Goal: Information Seeking & Learning: Learn about a topic

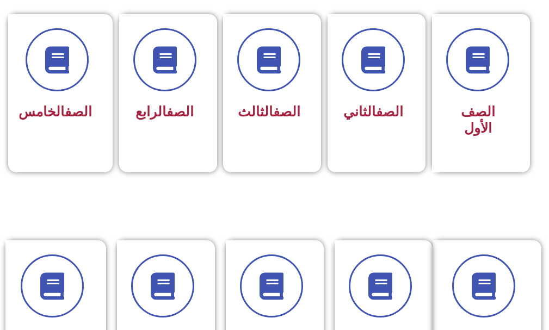
scroll to position [326, 0]
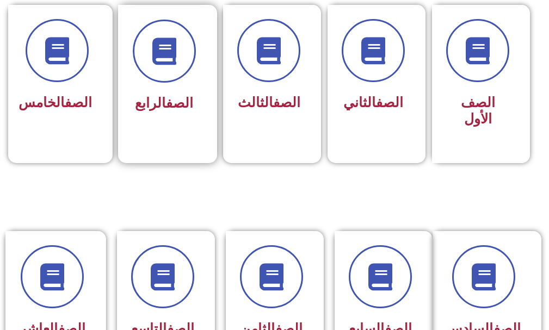
click at [178, 109] on link "الصف" at bounding box center [179, 103] width 27 height 16
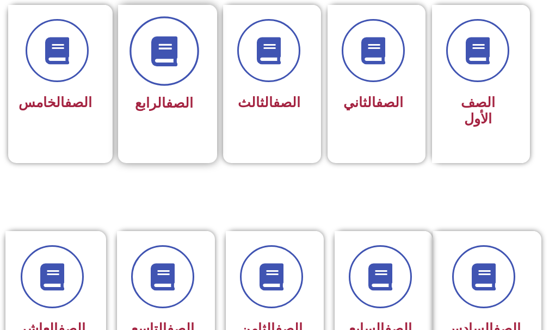
click at [179, 54] on span at bounding box center [164, 52] width 70 height 70
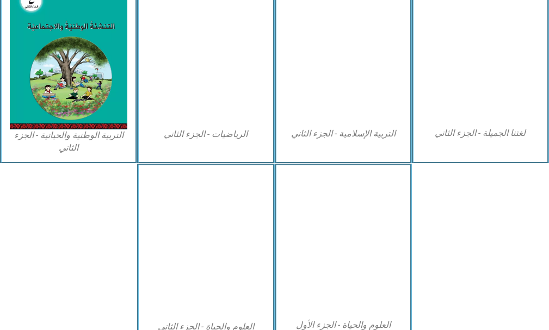
scroll to position [598, 0]
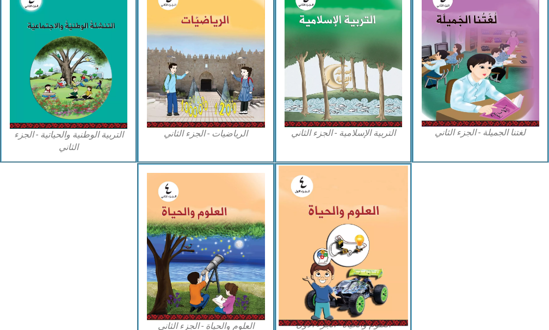
click at [313, 251] on img at bounding box center [342, 246] width 129 height 160
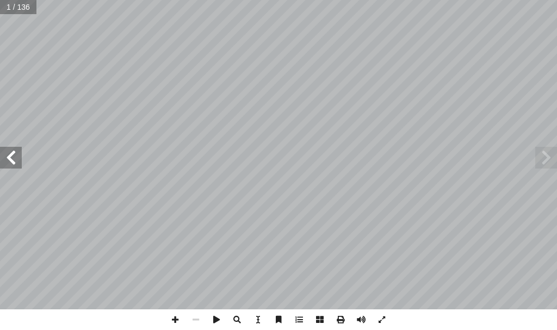
click at [16, 162] on span at bounding box center [11, 158] width 22 height 22
click at [171, 314] on span at bounding box center [175, 319] width 21 height 21
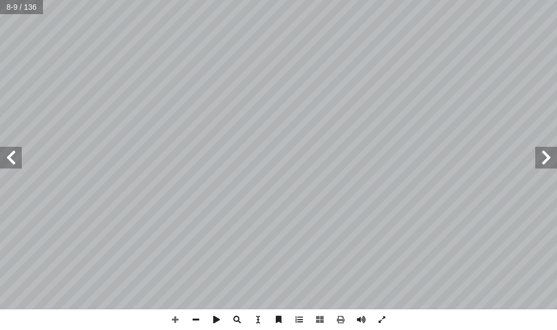
click at [11, 161] on span at bounding box center [11, 158] width 22 height 22
click at [197, 319] on span at bounding box center [195, 319] width 21 height 21
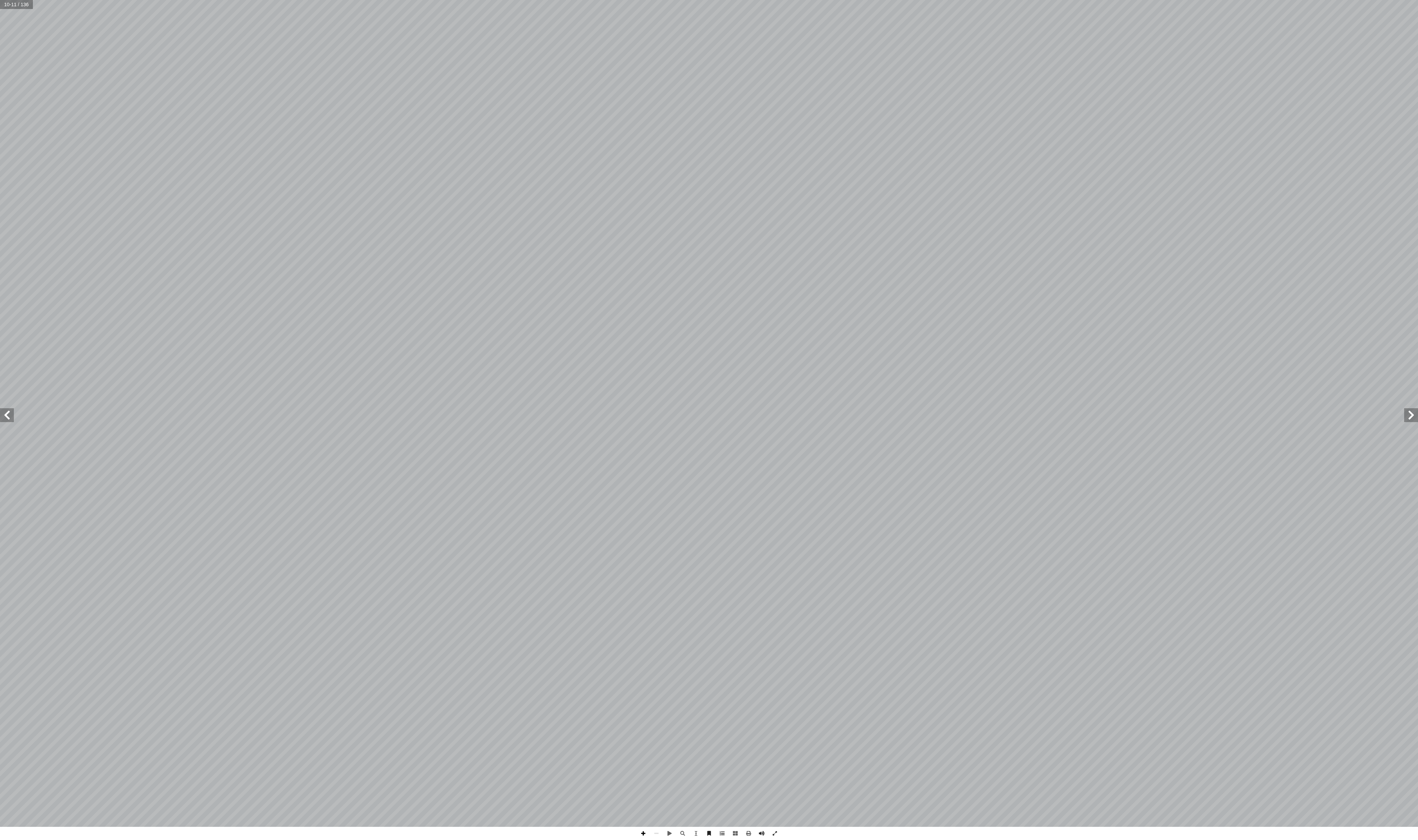
click at [354, 210] on span at bounding box center [643, 834] width 13 height 13
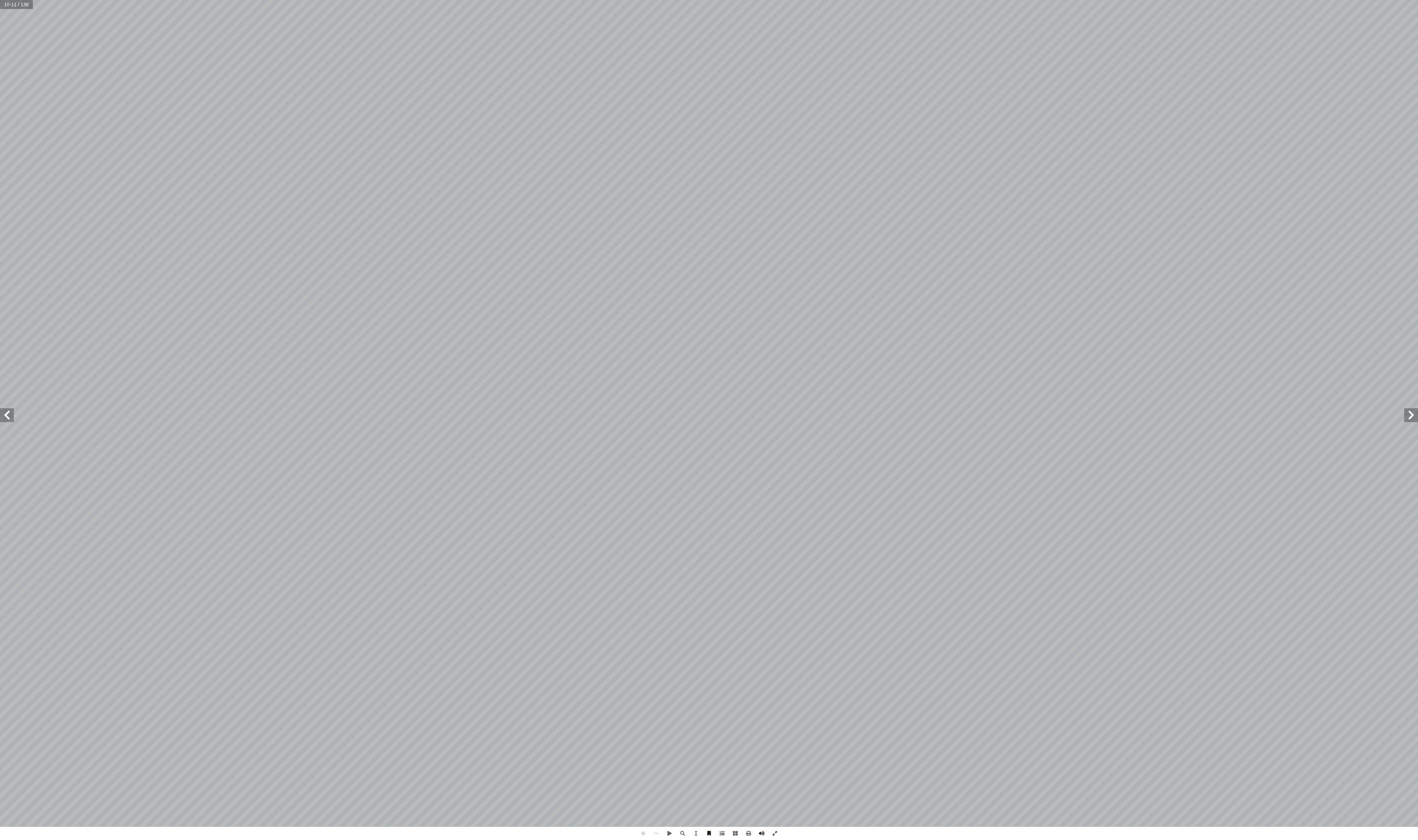
click at [354, 210] on span at bounding box center [643, 834] width 13 height 13
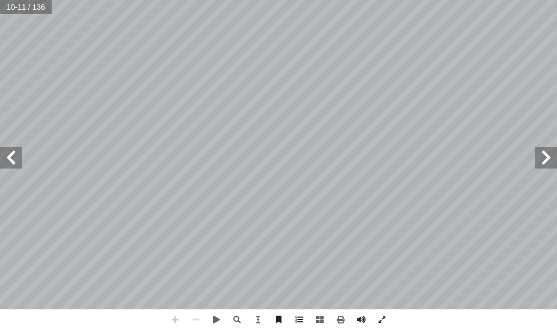
click at [178, 321] on span at bounding box center [175, 319] width 21 height 21
click at [197, 319] on span at bounding box center [195, 319] width 21 height 21
click at [178, 323] on span at bounding box center [175, 319] width 21 height 21
click at [197, 318] on span at bounding box center [195, 319] width 21 height 21
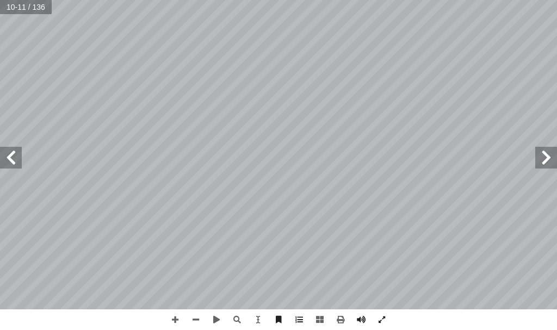
click at [7, 161] on span at bounding box center [11, 158] width 22 height 22
click at [199, 318] on span at bounding box center [195, 319] width 21 height 21
click at [172, 324] on span at bounding box center [175, 319] width 21 height 21
click at [173, 322] on span at bounding box center [175, 319] width 21 height 21
click at [194, 316] on span at bounding box center [195, 319] width 21 height 21
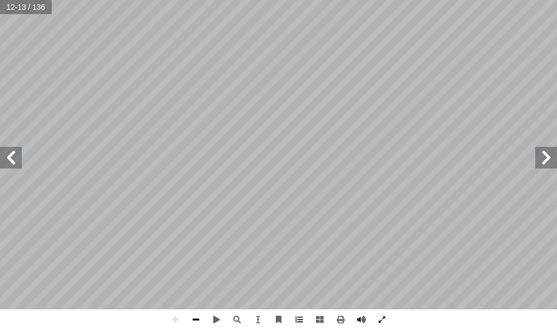
click at [196, 319] on span at bounding box center [195, 319] width 21 height 21
